Goal: Share content: Share content

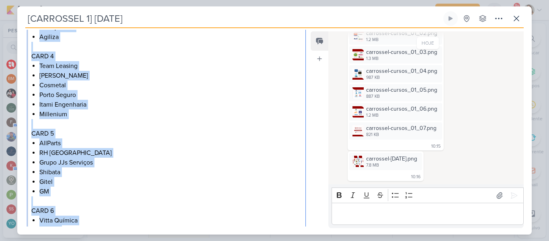
scroll to position [427, 0]
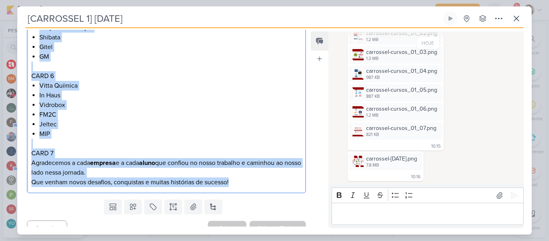
drag, startPoint x: 31, startPoint y: 65, endPoint x: 259, endPoint y: 172, distance: 251.8
copy div "CARD 1 - Um agradecimento especial da CTI Treinamentos a todos os clientes por …"
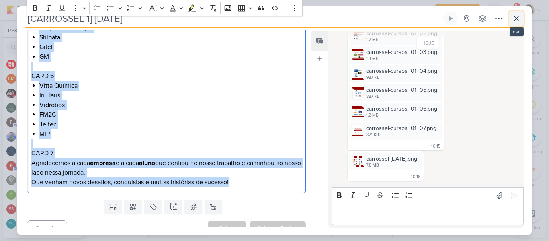
click at [515, 23] on icon at bounding box center [516, 19] width 10 height 10
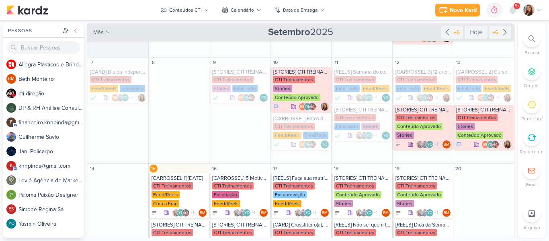
scroll to position [88, 0]
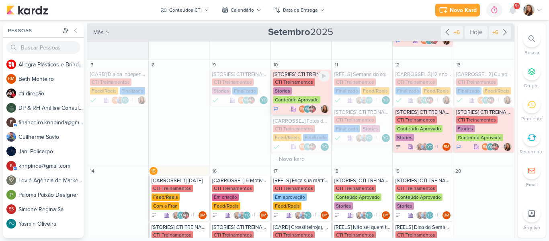
click at [310, 79] on div "CTI Treinamentos" at bounding box center [293, 81] width 41 height 7
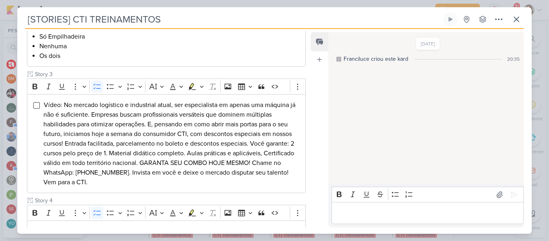
scroll to position [245, 0]
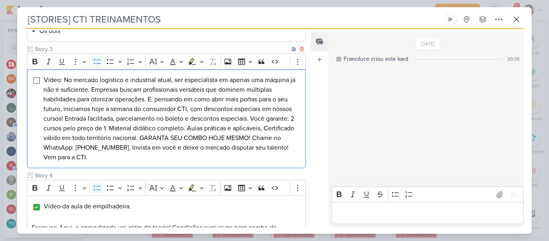
click at [38, 86] on div "Vídeo: No mercado logístico e industrial atual, ser especialista em apenas uma …" at bounding box center [166, 118] width 279 height 99
drag, startPoint x: 44, startPoint y: 77, endPoint x: 98, endPoint y: 163, distance: 102.0
click at [98, 163] on div "Vídeo: No mercado logístico e industrial atual, ser especialista em apenas uma …" at bounding box center [166, 118] width 279 height 99
copy span "Vídeo: No mercado logístico e industrial atual, ser especialista em apenas uma …"
click at [519, 19] on icon at bounding box center [516, 19] width 10 height 10
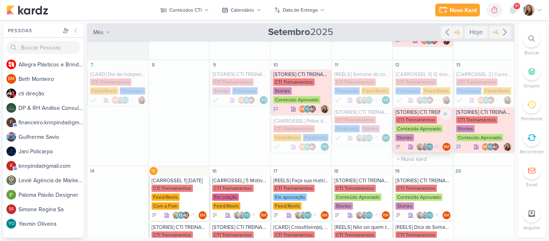
click at [410, 133] on div "CTI Treinamentos Conteúdo Aprovado Stories" at bounding box center [423, 129] width 56 height 26
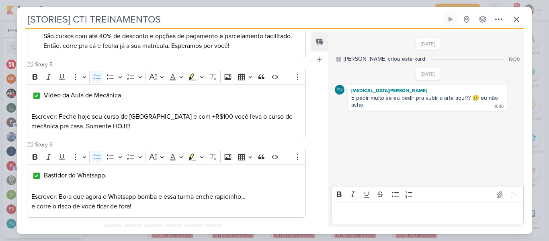
scroll to position [345, 0]
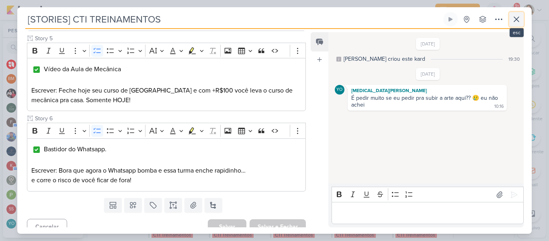
click at [515, 21] on icon at bounding box center [516, 19] width 10 height 10
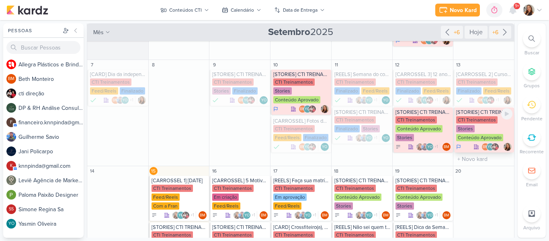
click at [481, 120] on div "CTI Treinamentos" at bounding box center [476, 119] width 41 height 7
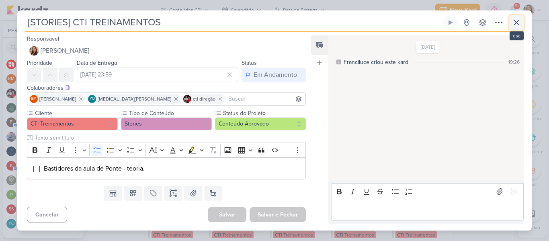
click at [513, 28] on button at bounding box center [516, 22] width 14 height 14
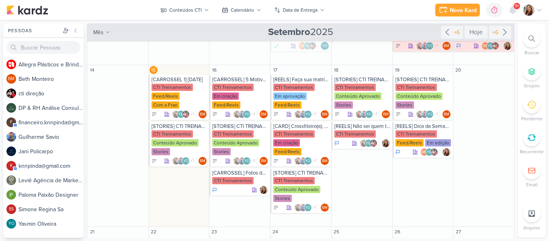
scroll to position [195, 0]
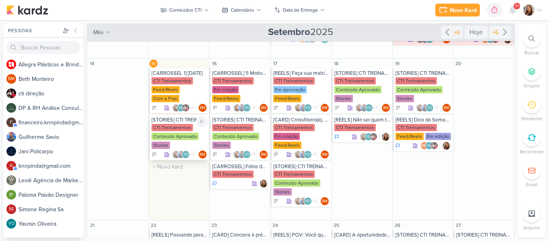
click at [178, 127] on div "CTI Treinamentos" at bounding box center [171, 127] width 41 height 7
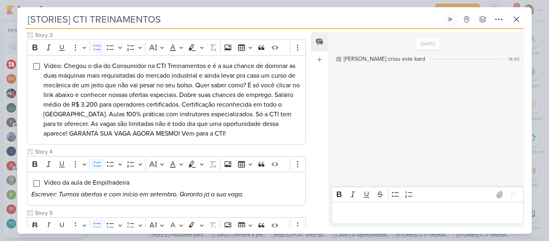
scroll to position [235, 0]
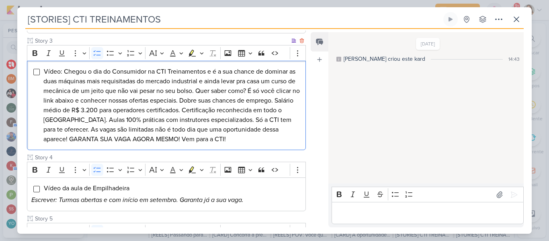
click at [101, 80] on span "Vídeo: Chegou o dia do Consumidor na CTI Treinamentos e é a sua chance de domin…" at bounding box center [171, 105] width 256 height 76
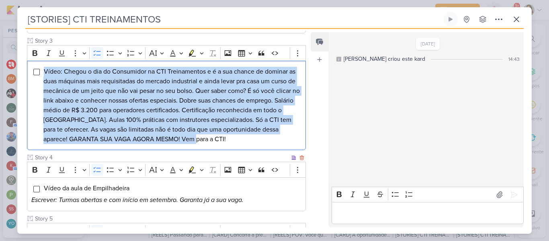
drag, startPoint x: 44, startPoint y: 71, endPoint x: 266, endPoint y: 157, distance: 238.3
click at [266, 157] on div "Cliente CTI Treinamentos Status do Projeto" at bounding box center [166, 137] width 279 height 532
copy span "Vídeo: Chegou o dia do Consumidor na CTI Treinamentos e é a sua chance de domin…"
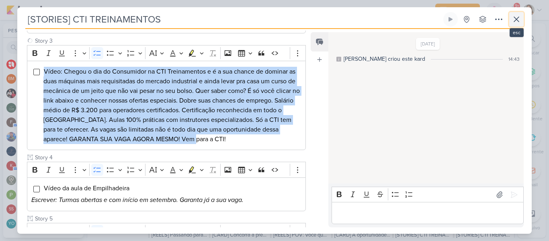
click at [521, 20] on button at bounding box center [516, 19] width 14 height 14
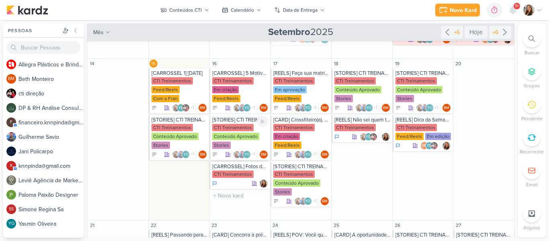
click at [228, 132] on div "CTI Treinamentos Conteúdo Aprovado Stories" at bounding box center [240, 137] width 56 height 26
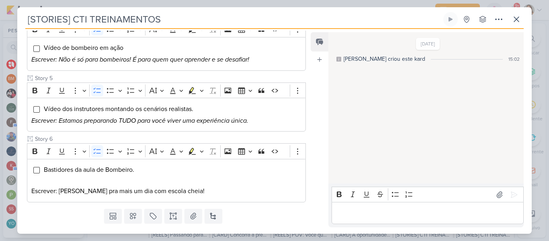
scroll to position [368, 0]
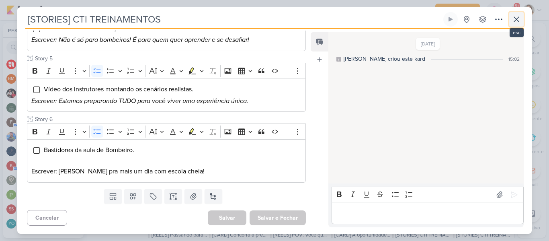
click at [513, 20] on icon at bounding box center [516, 19] width 10 height 10
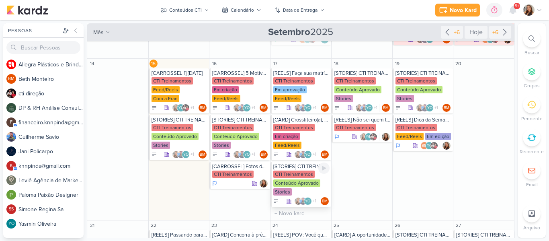
click at [295, 184] on div "CTI Treinamentos Conteúdo Aprovado Stories" at bounding box center [301, 183] width 56 height 26
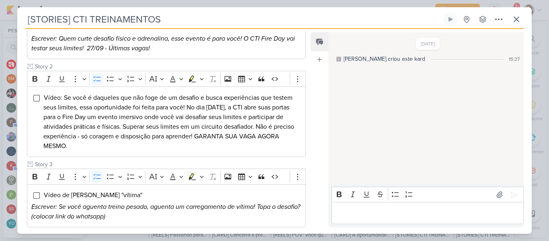
scroll to position [145, 0]
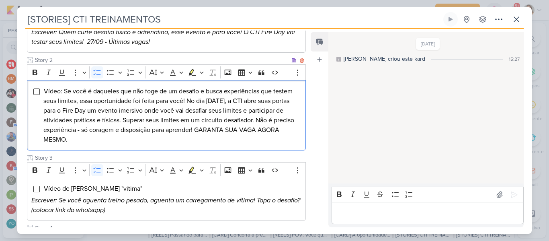
click at [103, 144] on li "Vídeo: Se você é daqueles que não foge de um desafio e busca experiências que t…" at bounding box center [172, 115] width 258 height 58
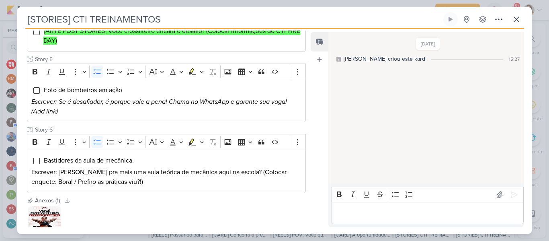
scroll to position [385, 0]
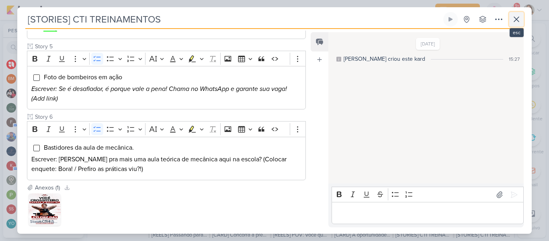
click at [512, 17] on icon at bounding box center [516, 19] width 10 height 10
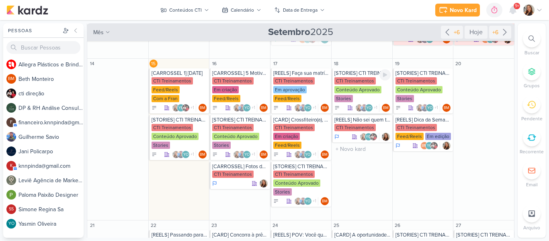
click at [359, 82] on div "CTI Treinamentos" at bounding box center [354, 80] width 41 height 7
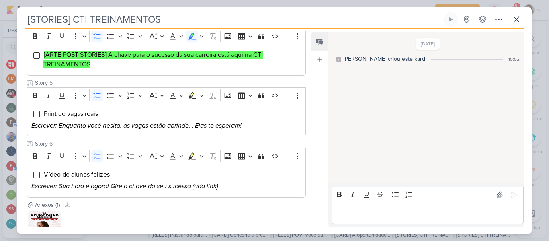
scroll to position [297, 0]
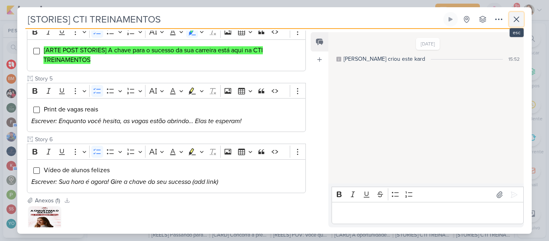
click at [523, 18] on button at bounding box center [516, 19] width 14 height 14
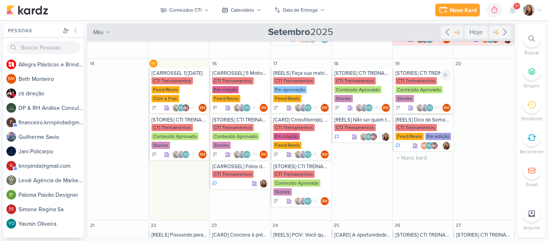
click at [420, 93] on div "Conteúdo Aprovado" at bounding box center [418, 89] width 47 height 7
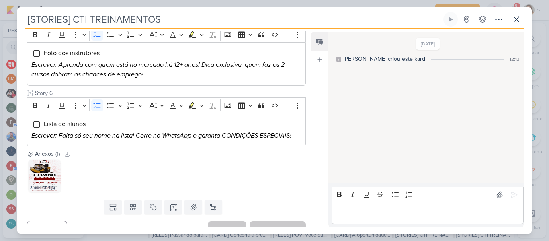
scroll to position [473, 0]
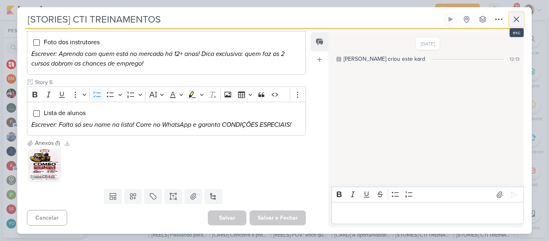
click at [518, 22] on icon at bounding box center [516, 19] width 5 height 5
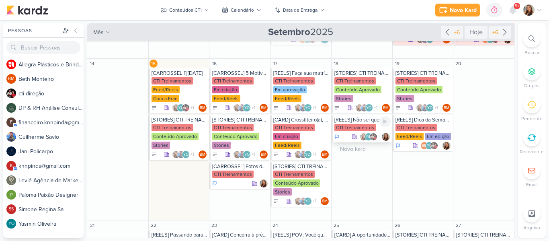
click at [355, 129] on div "CTI Treinamentos" at bounding box center [354, 127] width 41 height 7
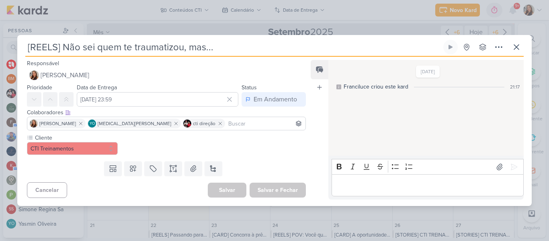
click at [247, 50] on input "[REELS] Não sei quem te traumatizou, mas..." at bounding box center [233, 47] width 416 height 14
